Goal: Find specific page/section: Find specific page/section

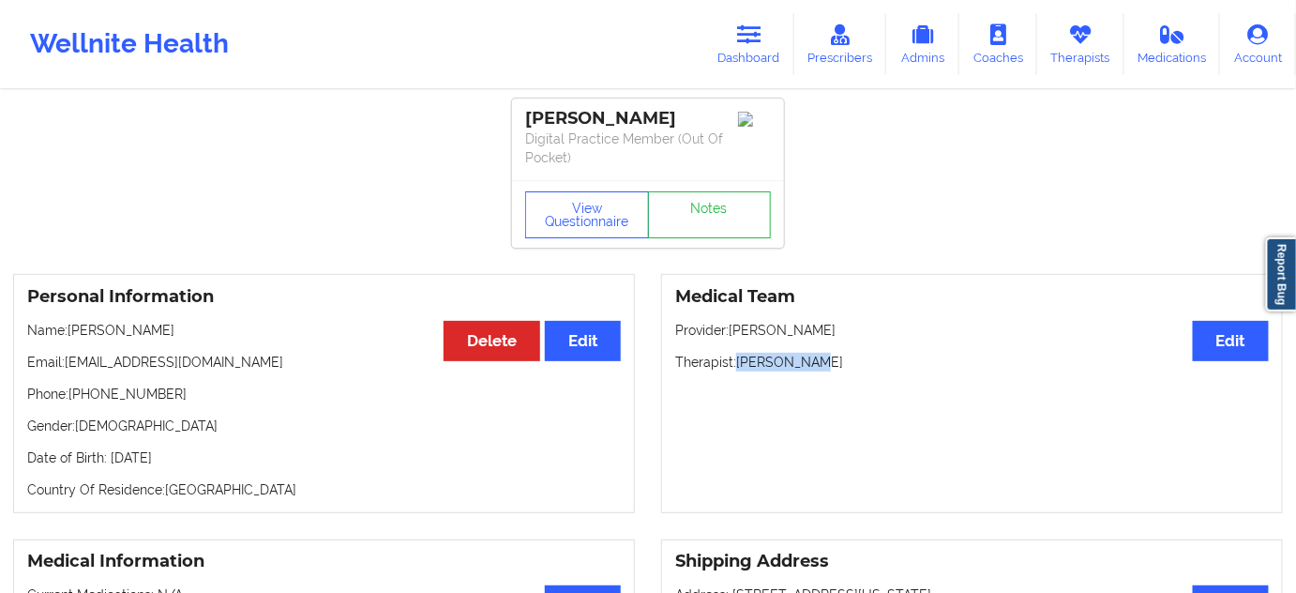
drag, startPoint x: 525, startPoint y: 112, endPoint x: 685, endPoint y: 108, distance: 159.5
click at [685, 108] on div "[PERSON_NAME]" at bounding box center [648, 119] width 246 height 22
copy div "[PERSON_NAME]"
click at [737, 219] on link "Notes" at bounding box center [710, 214] width 124 height 47
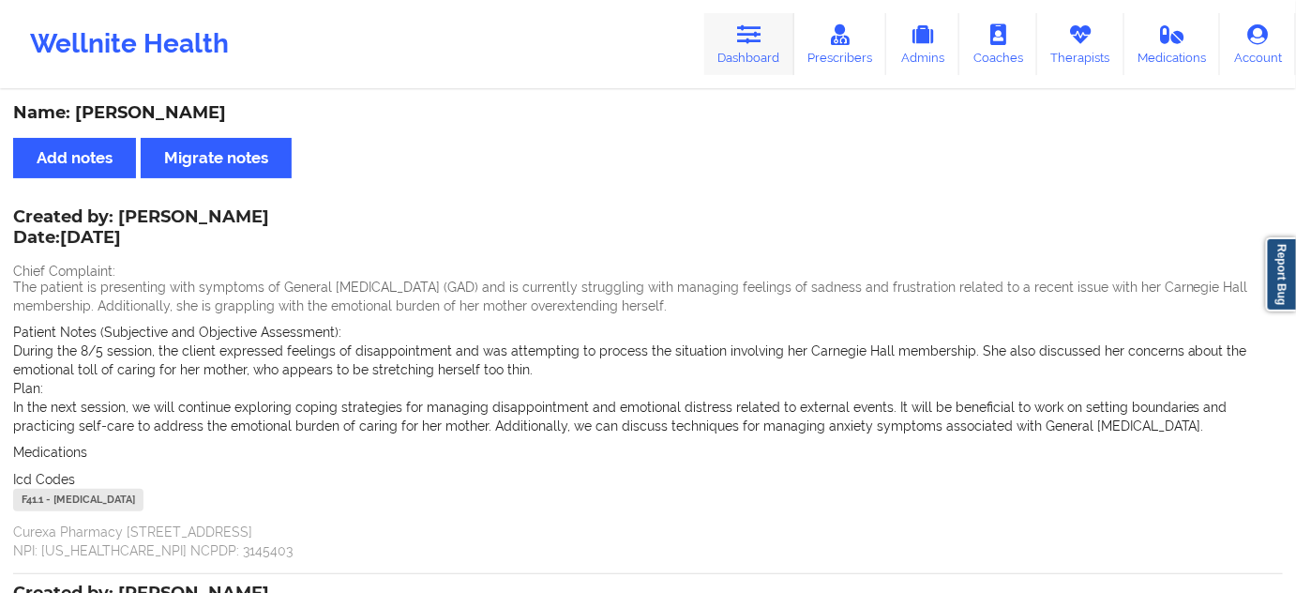
click at [762, 27] on icon at bounding box center [749, 34] width 24 height 21
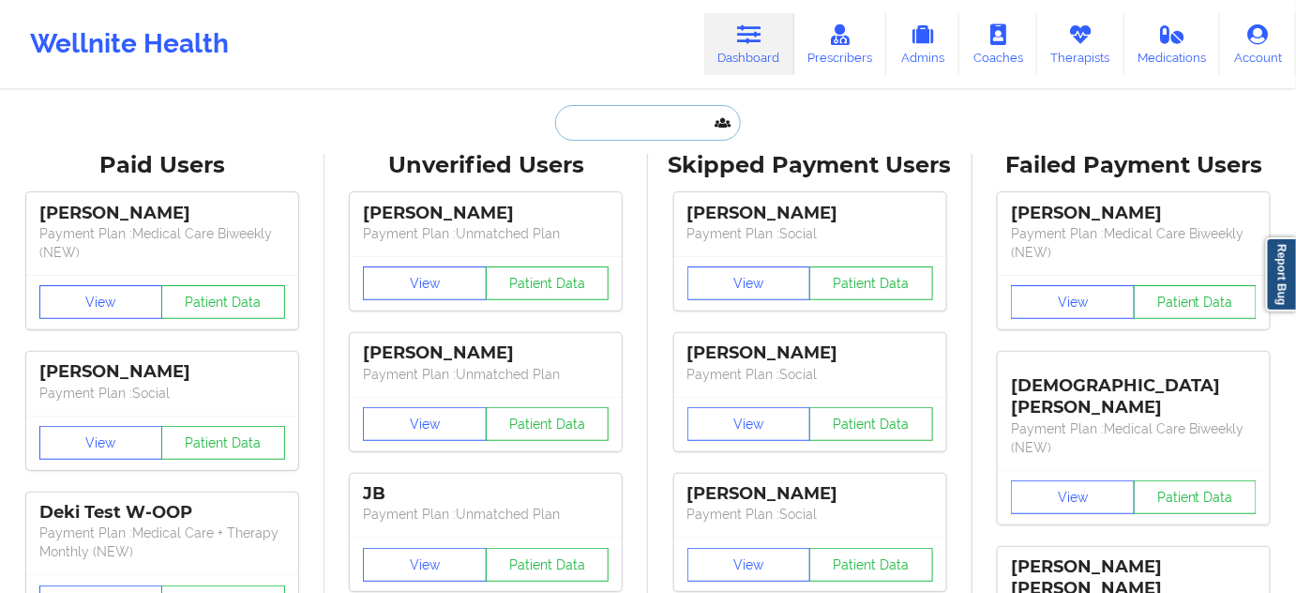
click at [659, 130] on input "text" at bounding box center [648, 123] width 186 height 36
paste input "[PERSON_NAME]"
type input "[PERSON_NAME]"
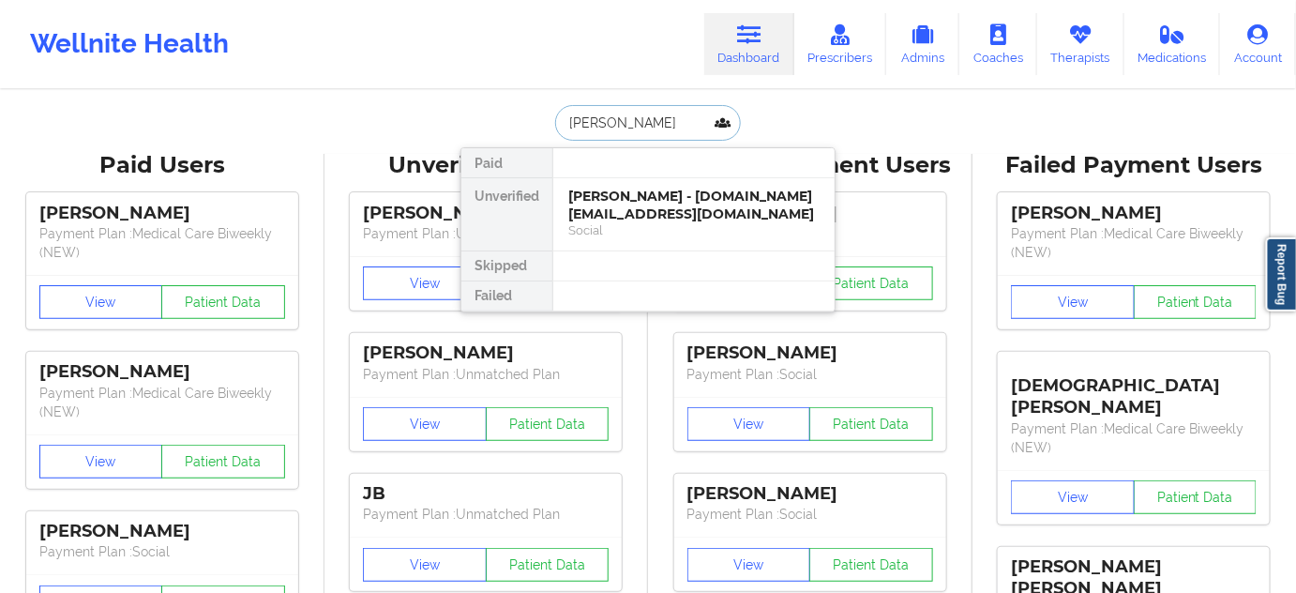
click at [617, 207] on div "[PERSON_NAME] - [DOMAIN_NAME][EMAIL_ADDRESS][DOMAIN_NAME]" at bounding box center [693, 205] width 251 height 35
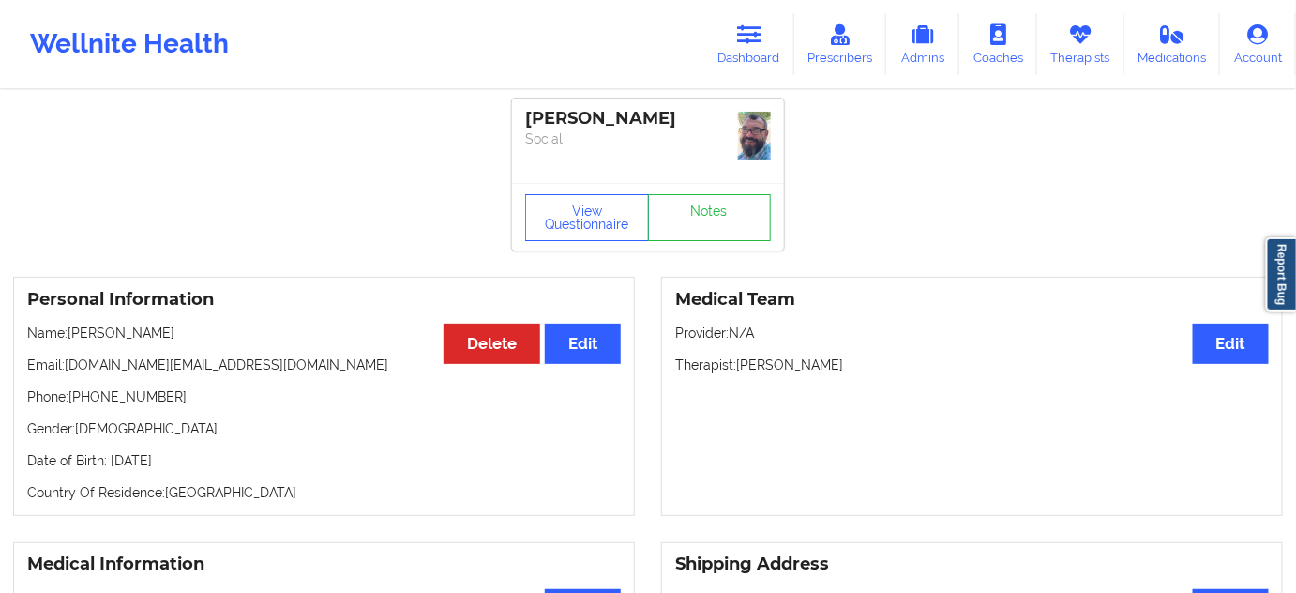
click at [627, 117] on div "[PERSON_NAME]" at bounding box center [648, 119] width 246 height 22
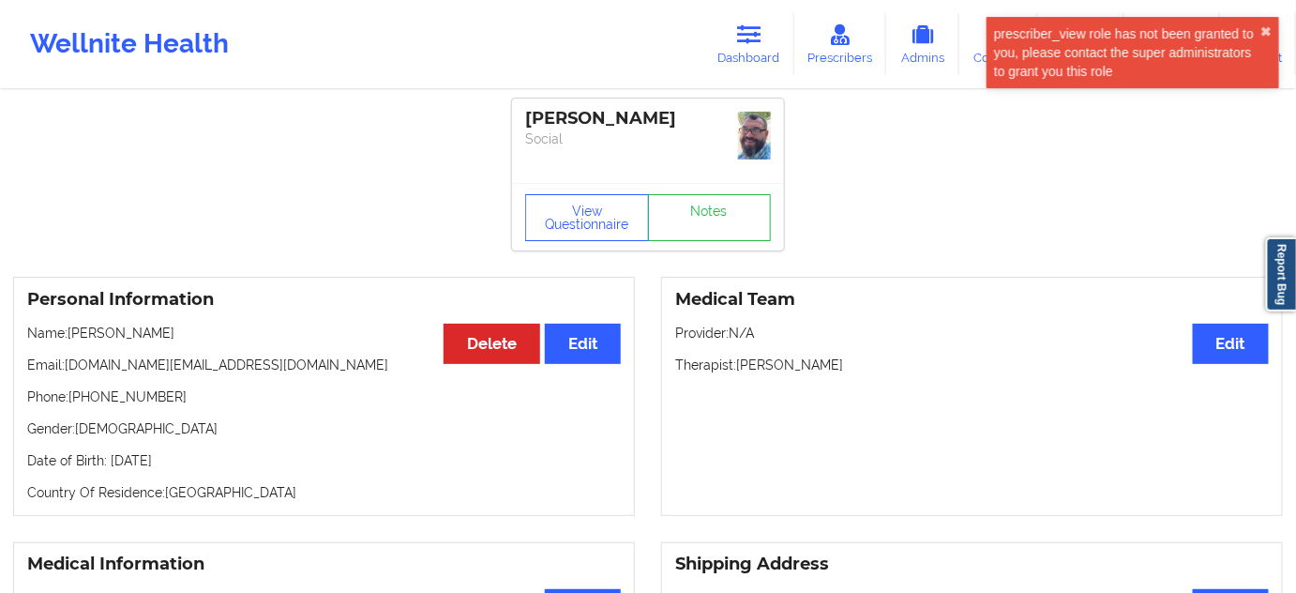
click at [627, 117] on div "[PERSON_NAME]" at bounding box center [648, 119] width 246 height 22
copy div "[PERSON_NAME]"
